Goal: Task Accomplishment & Management: Manage account settings

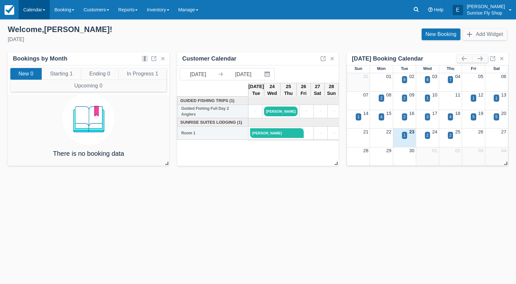
click at [29, 11] on link "Calendar" at bounding box center [34, 9] width 31 height 19
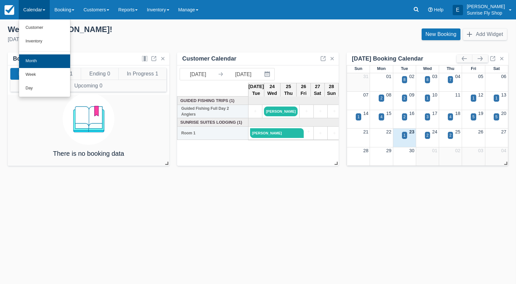
click at [36, 59] on link "Month" at bounding box center [44, 61] width 51 height 14
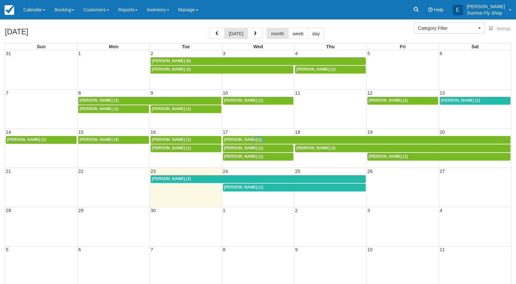
select select
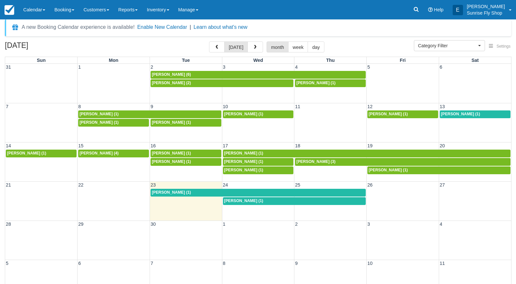
scroll to position [7, 0]
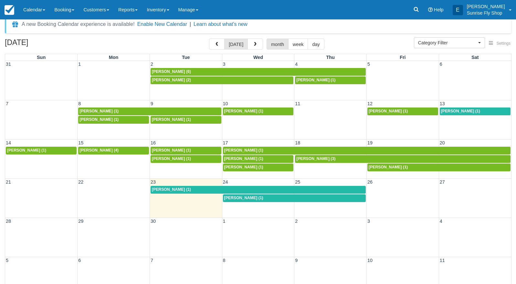
click at [179, 188] on span "Jeff Anderton (1)" at bounding box center [171, 189] width 39 height 5
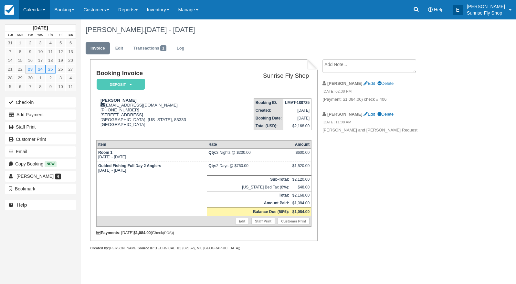
drag, startPoint x: 31, startPoint y: 5, endPoint x: 36, endPoint y: 12, distance: 8.4
click at [31, 5] on link "Calendar" at bounding box center [34, 9] width 31 height 19
click at [30, 60] on link "Month" at bounding box center [44, 61] width 51 height 14
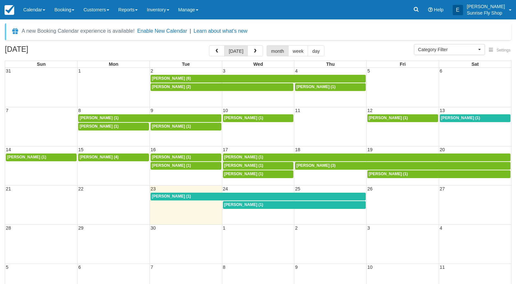
select select
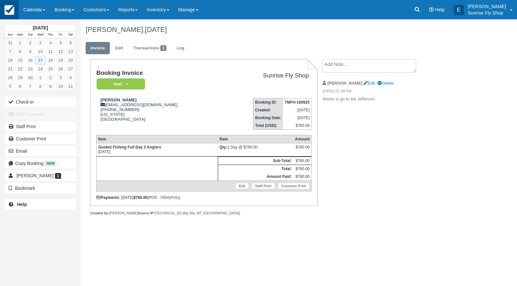
click at [14, 12] on img at bounding box center [10, 10] width 10 height 10
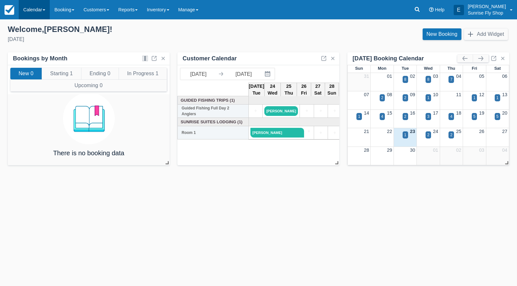
click at [36, 10] on link "Calendar" at bounding box center [34, 9] width 31 height 19
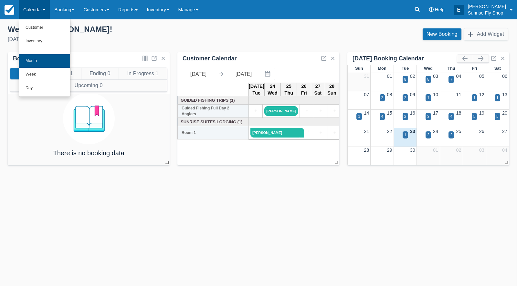
click at [33, 63] on link "Month" at bounding box center [44, 61] width 51 height 14
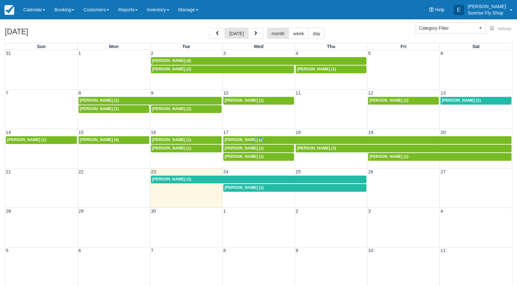
select select
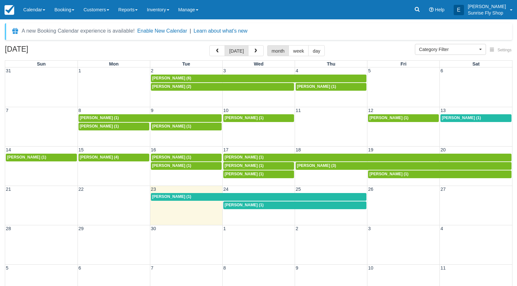
click at [456, 118] on span "Andrew Costa (1)" at bounding box center [461, 118] width 39 height 5
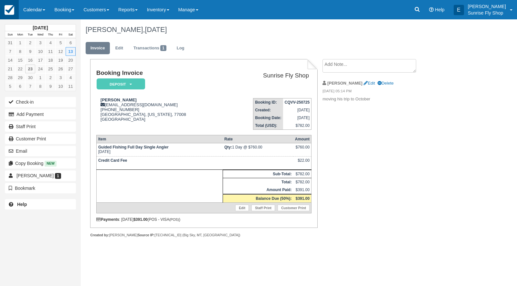
click at [11, 11] on img at bounding box center [10, 10] width 10 height 10
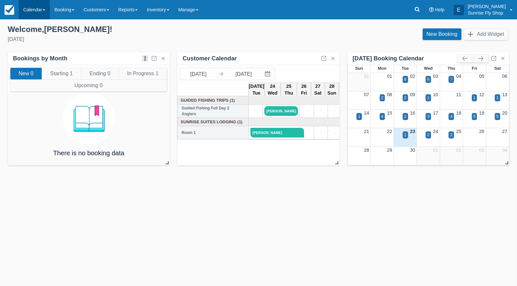
click at [32, 10] on link "Calendar" at bounding box center [34, 9] width 31 height 19
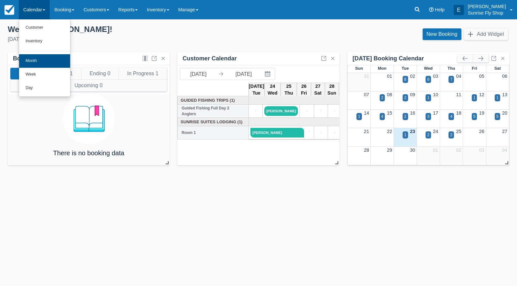
click at [35, 63] on link "Month" at bounding box center [44, 61] width 51 height 14
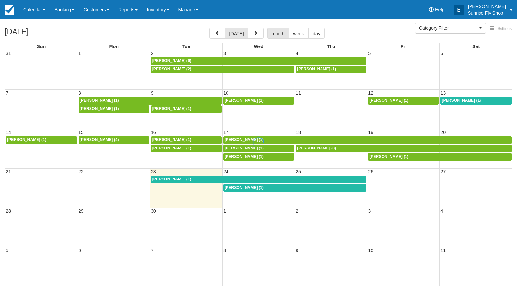
select select
